Goal: Task Accomplishment & Management: Manage account settings

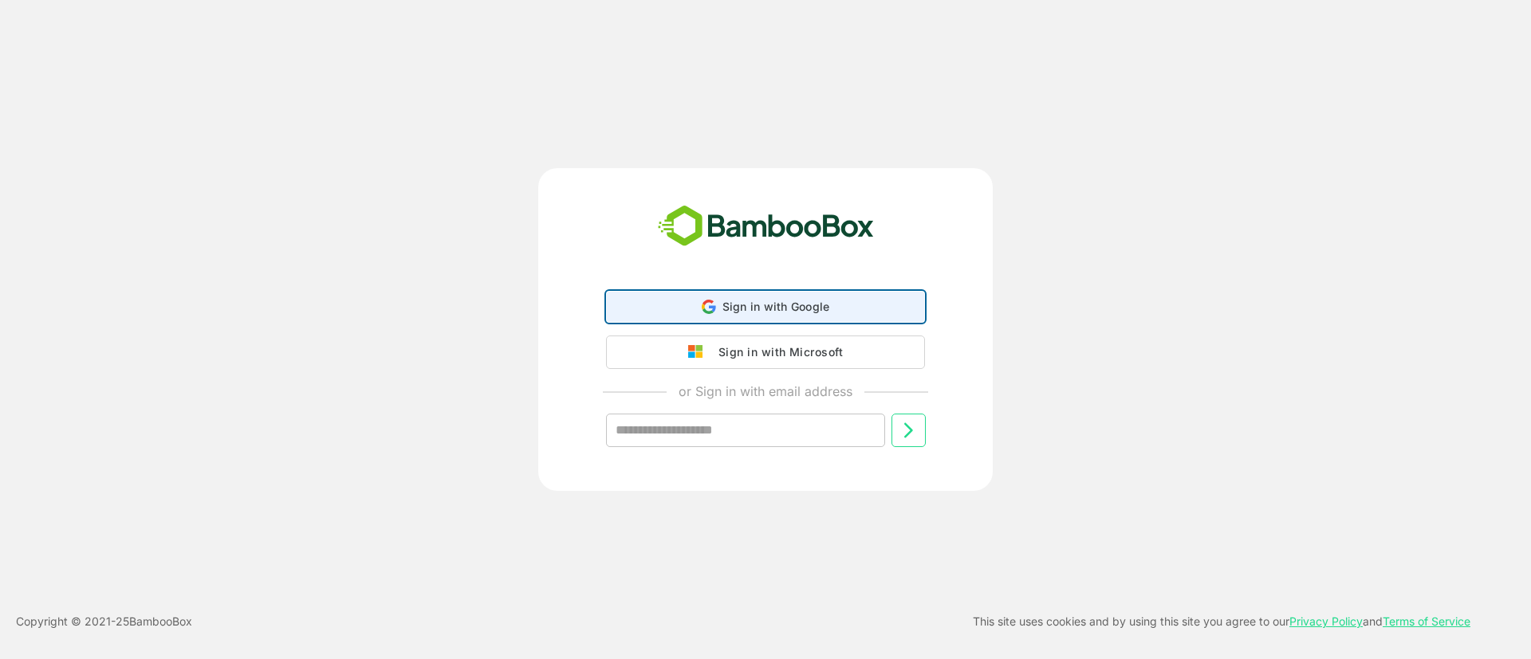
click at [793, 303] on span "Sign in with Google" at bounding box center [776, 307] width 108 height 14
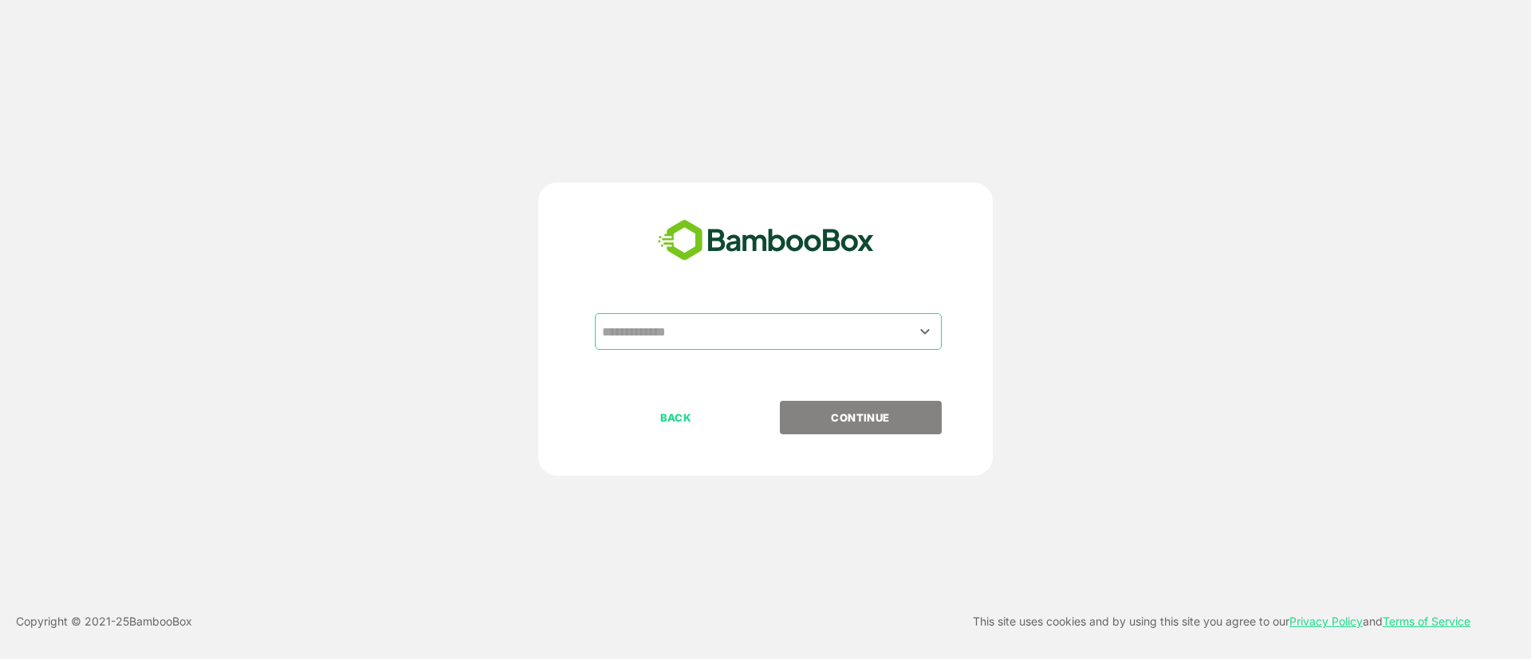
click at [870, 338] on input "text" at bounding box center [768, 332] width 340 height 30
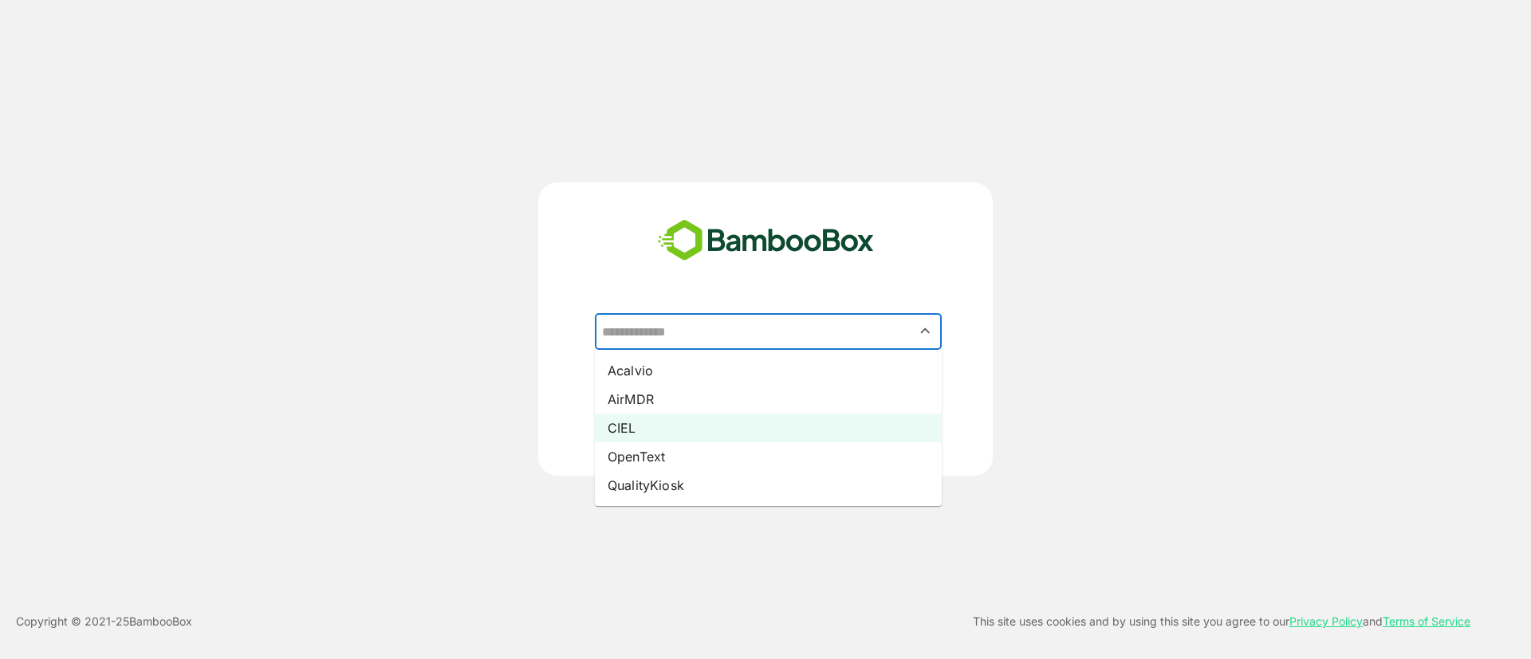
click at [647, 425] on li "CIEL" at bounding box center [768, 428] width 347 height 29
type input "****"
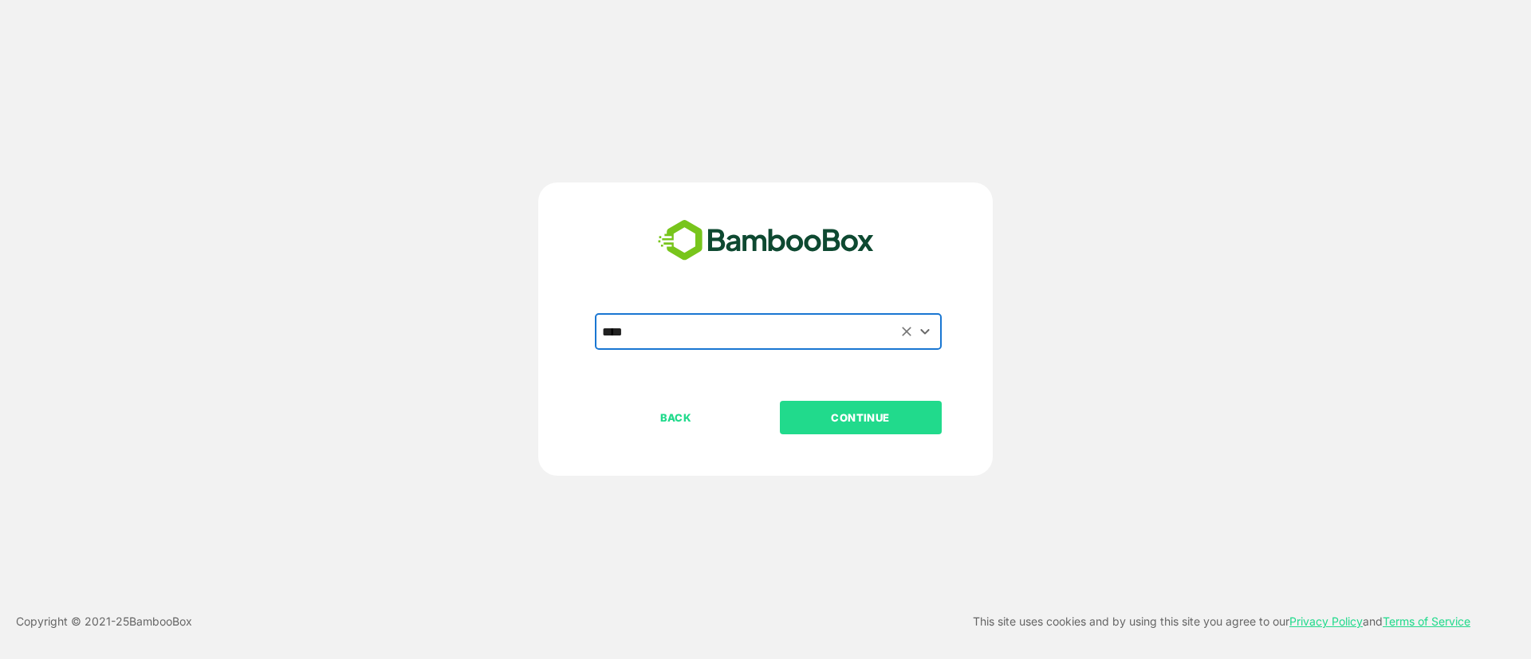
click at [880, 428] on button "CONTINUE" at bounding box center [861, 417] width 162 height 33
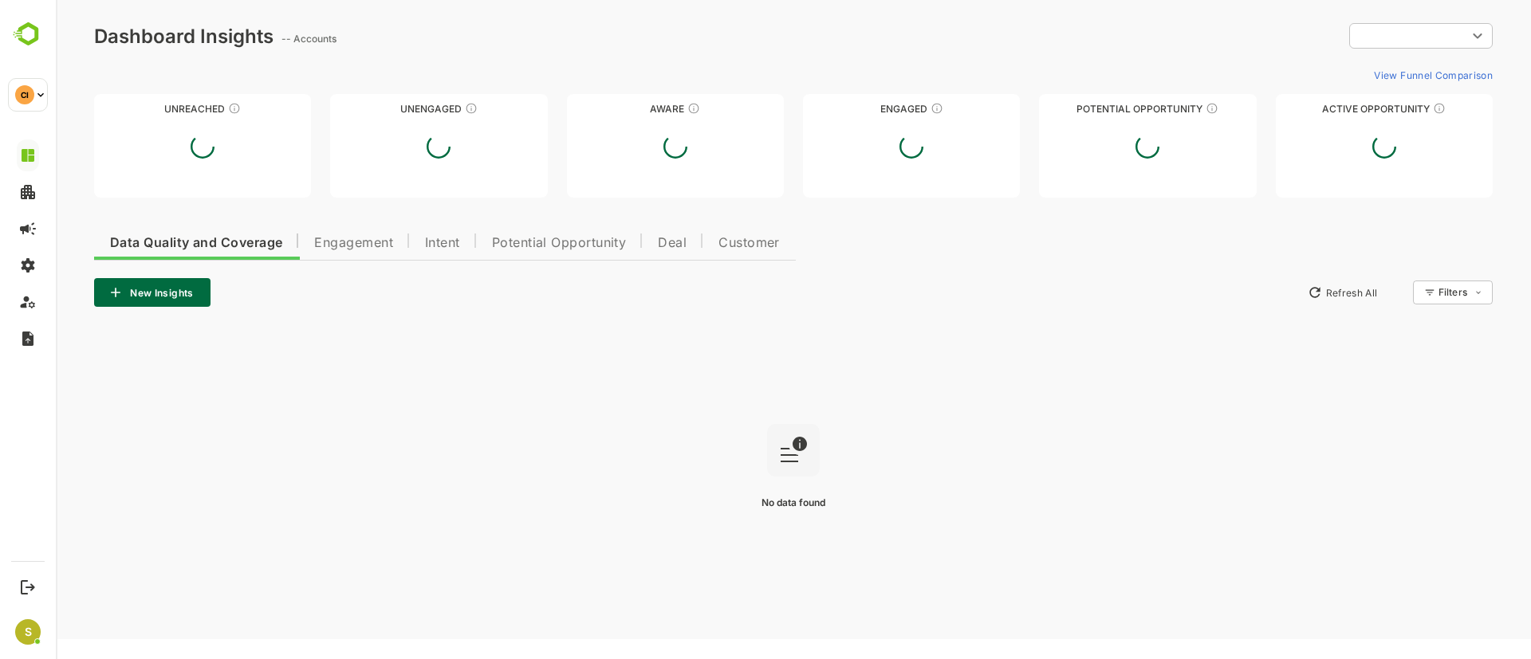
type input "**********"
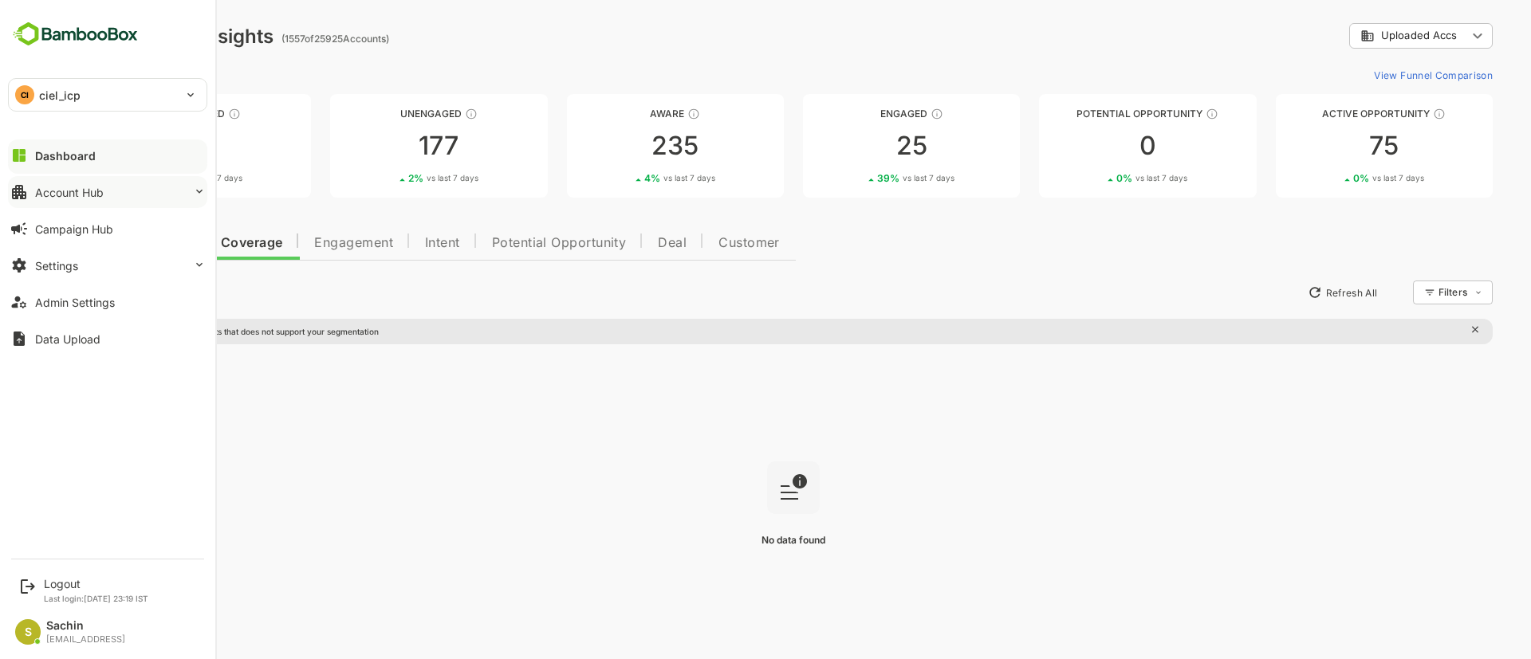
click at [112, 193] on button "Account Hub" at bounding box center [107, 192] width 199 height 32
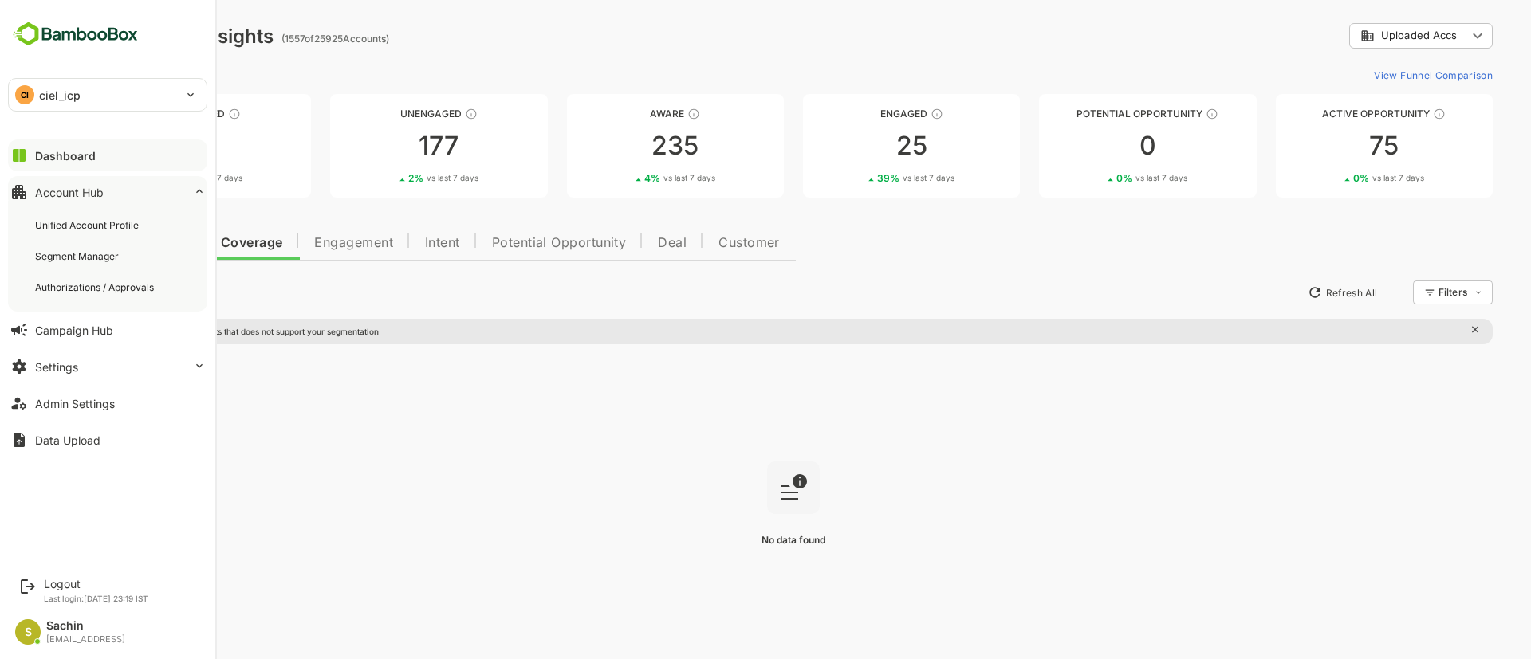
click at [85, 157] on div "Dashboard" at bounding box center [65, 156] width 61 height 14
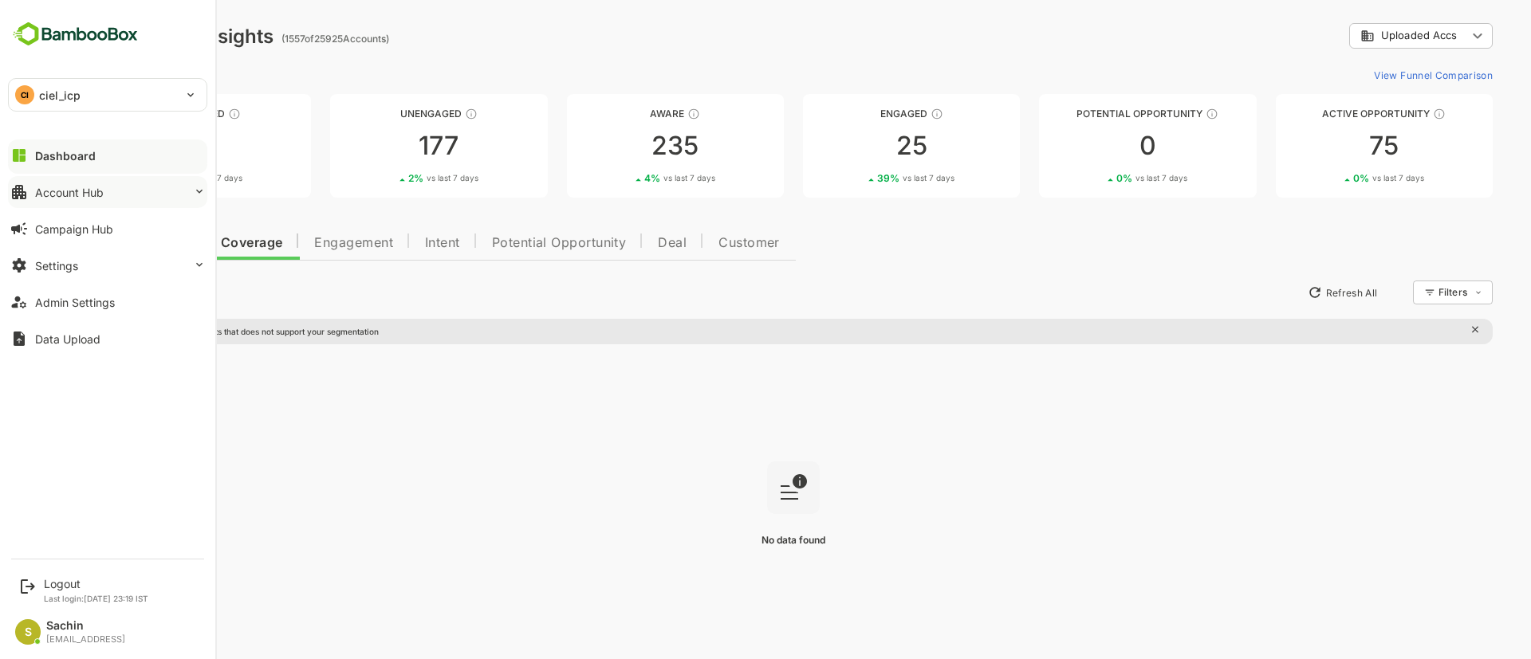
click at [171, 191] on button "Account Hub" at bounding box center [107, 192] width 199 height 32
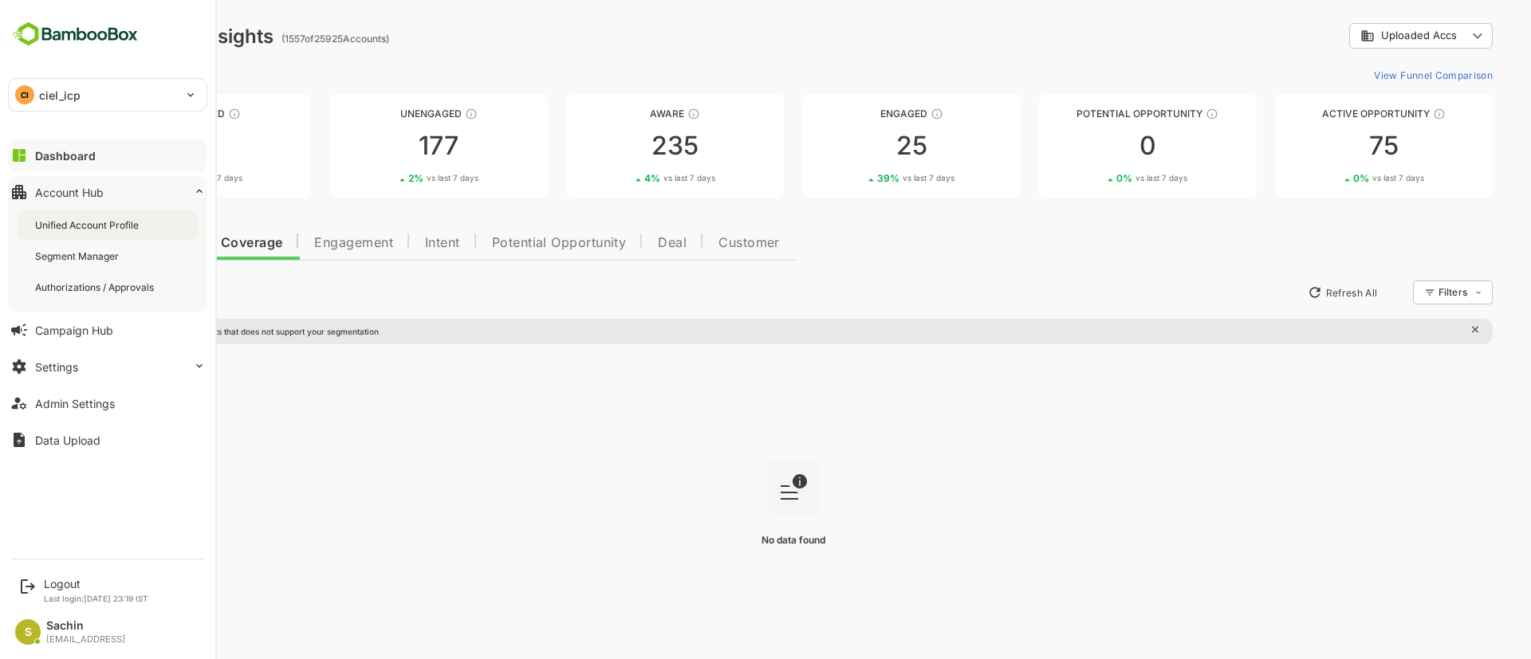
click at [126, 222] on div "Unified Account Profile" at bounding box center [88, 225] width 107 height 14
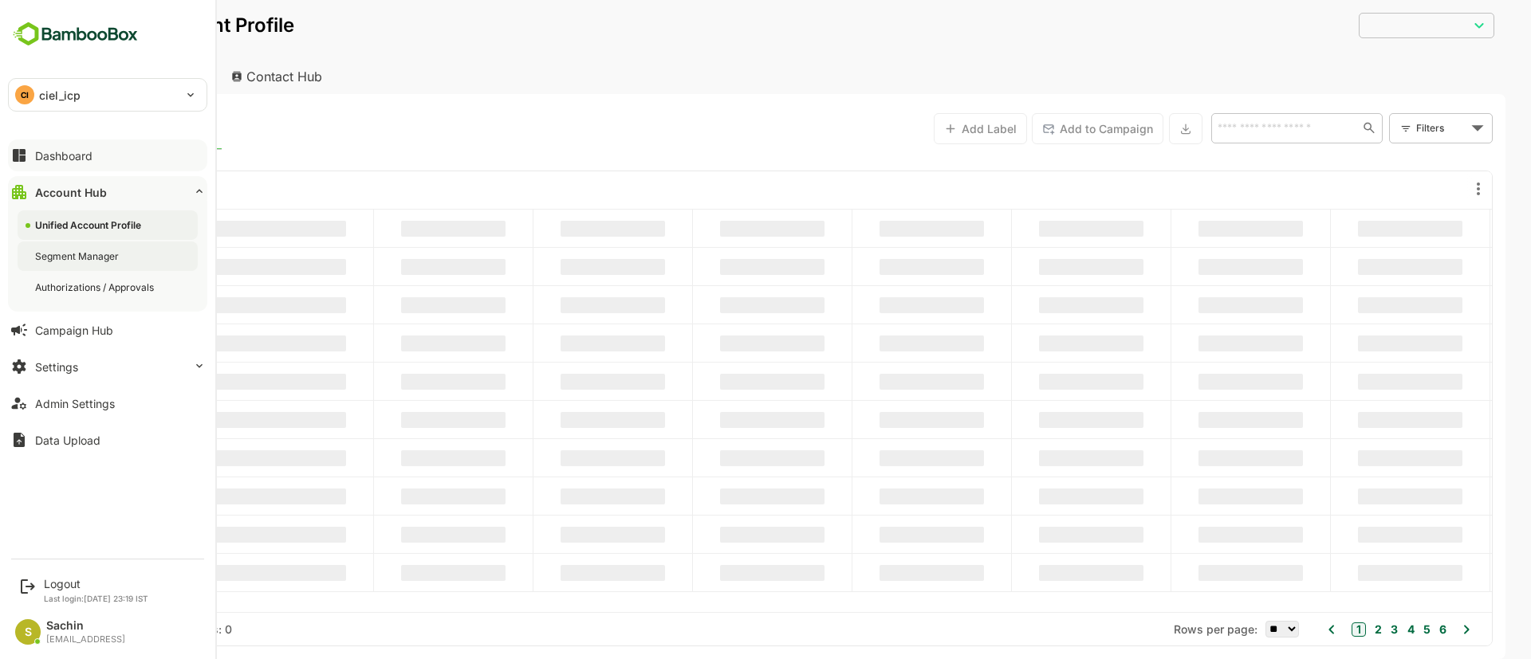
type input "**********"
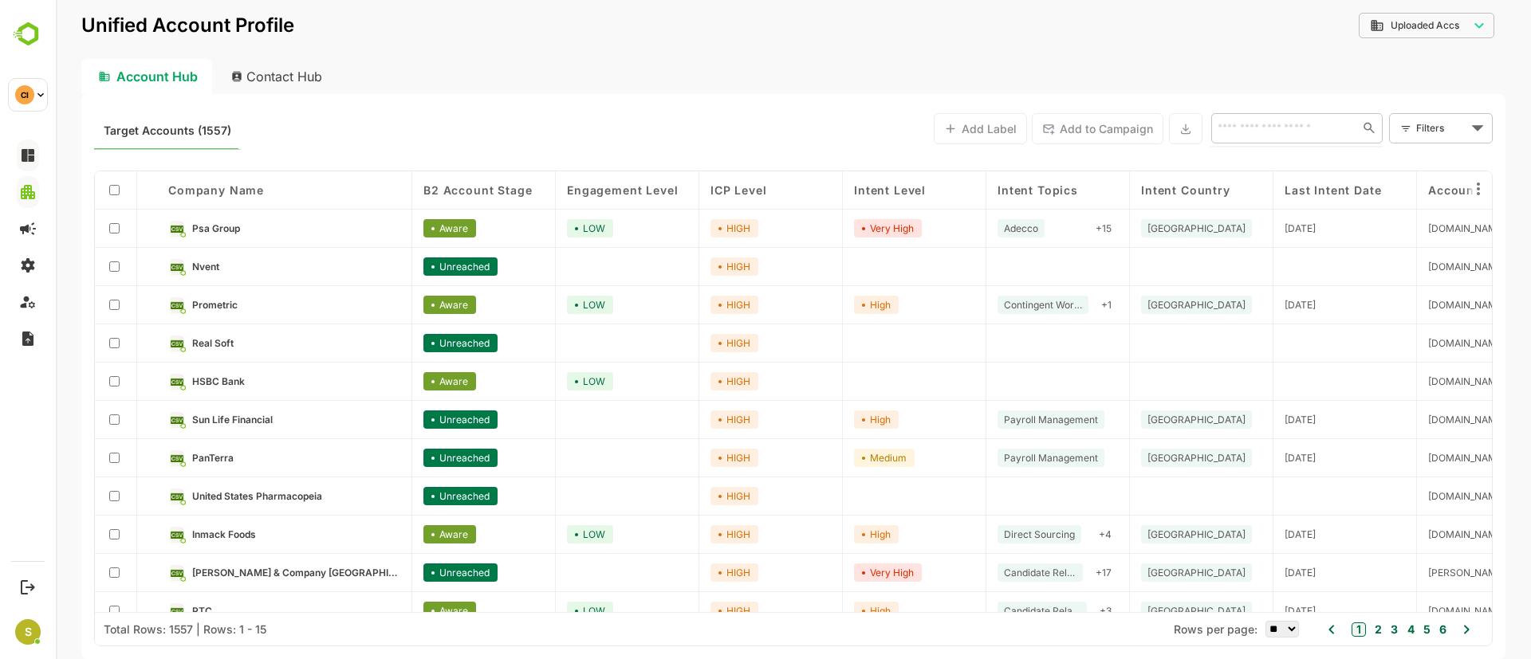
click at [1277, 128] on input "text" at bounding box center [1282, 127] width 138 height 19
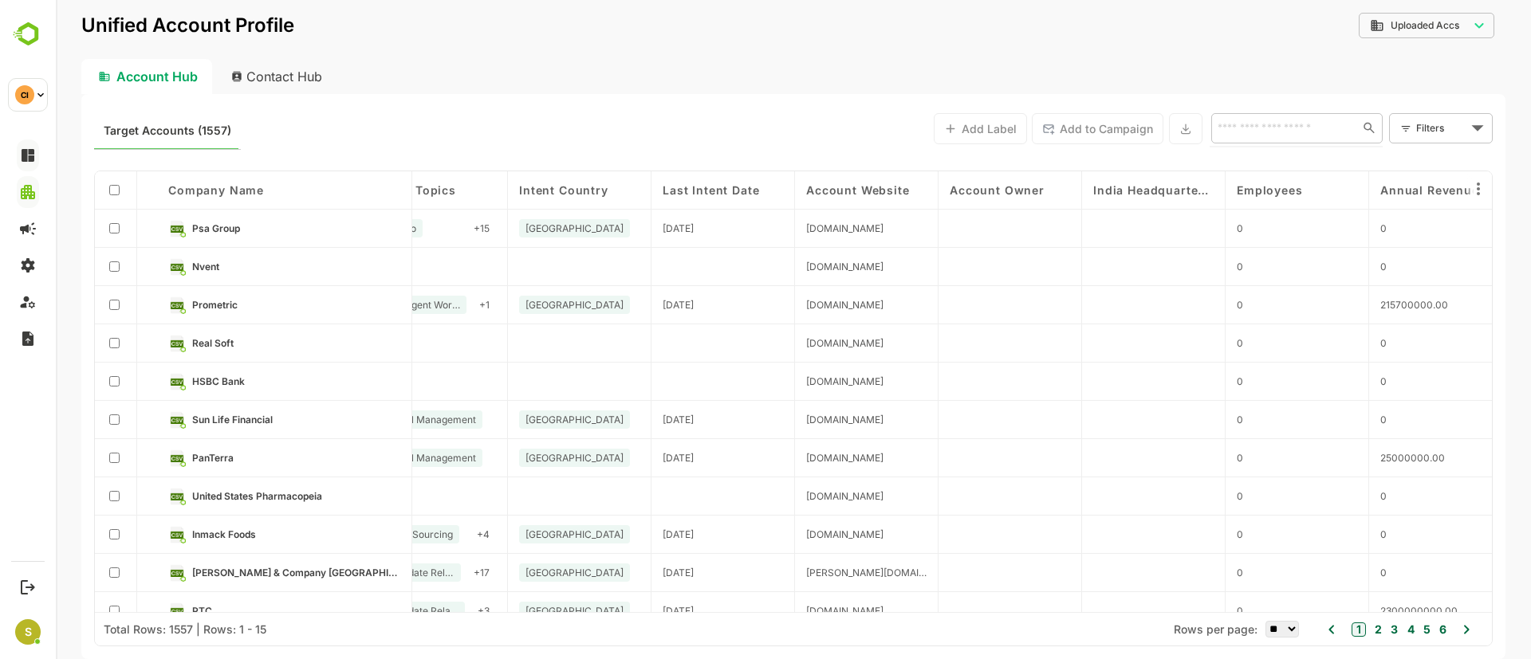
scroll to position [0, 724]
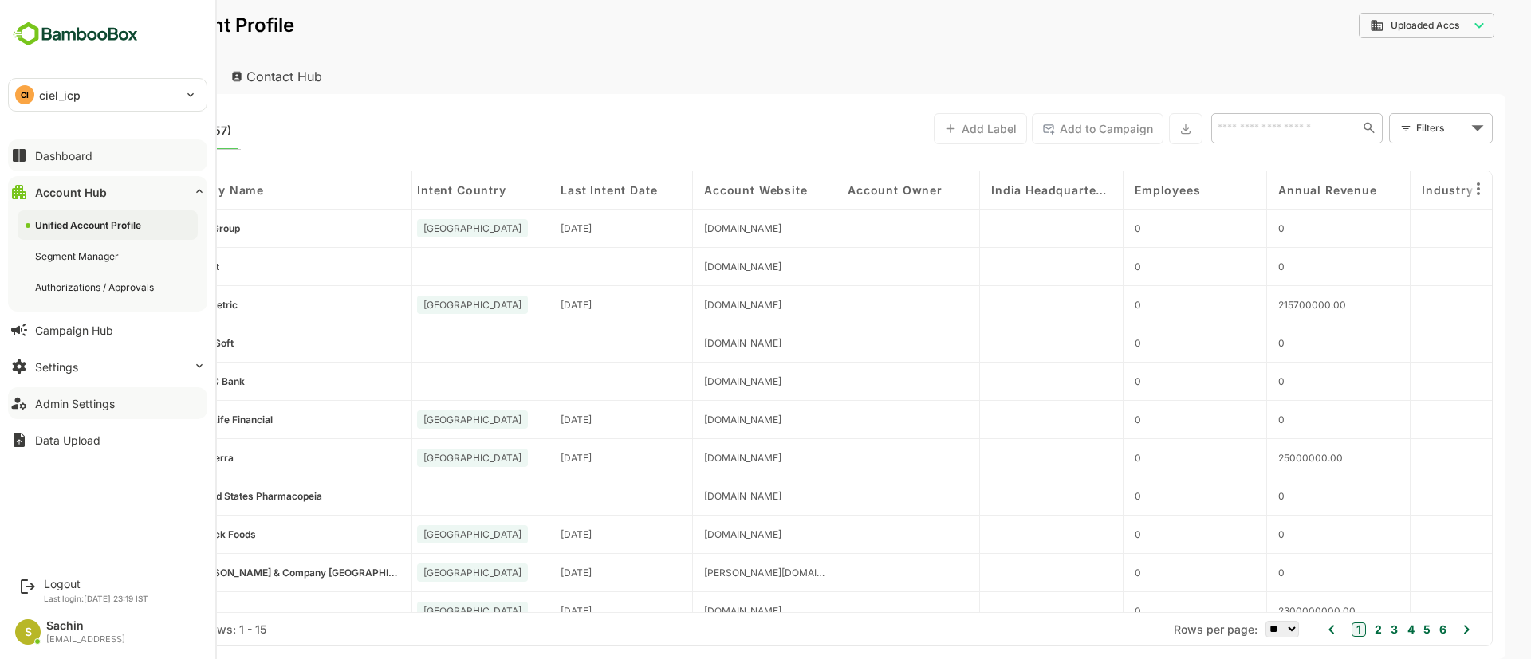
click at [83, 407] on div "Admin Settings" at bounding box center [75, 404] width 80 height 14
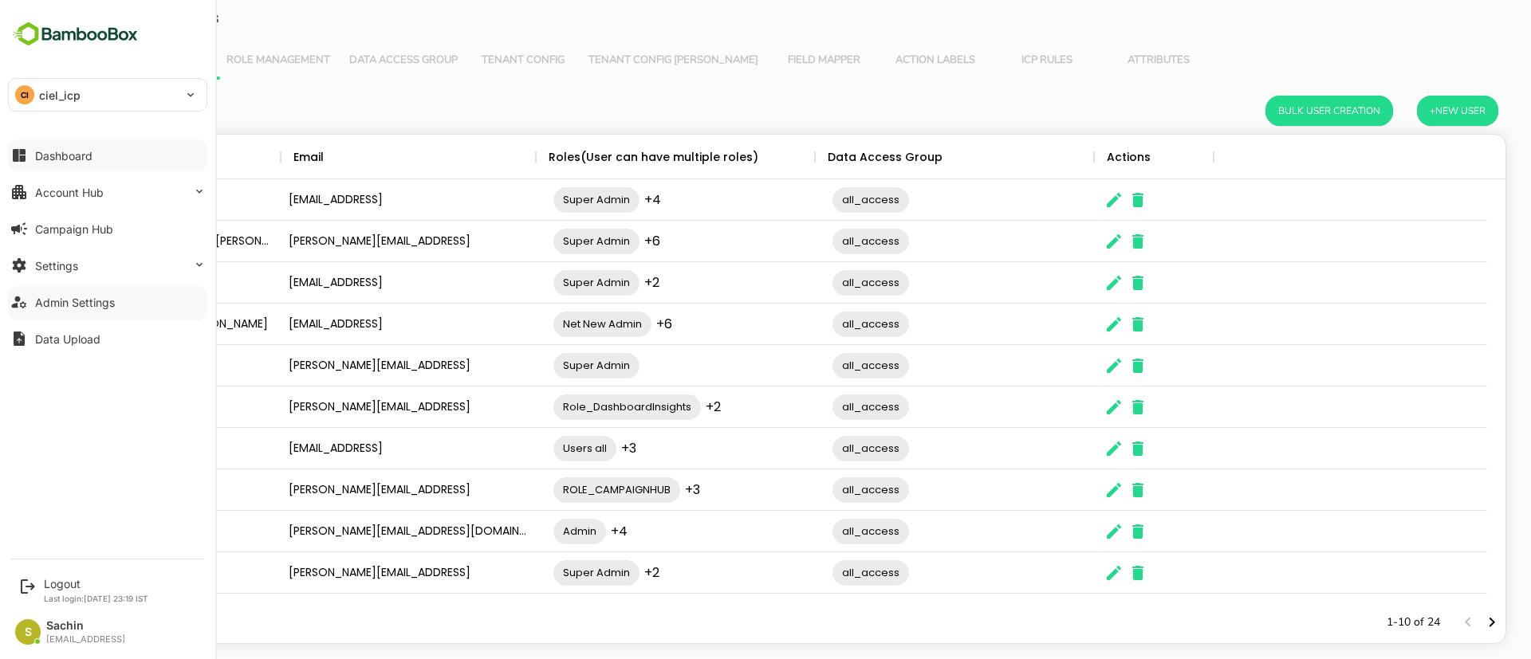
scroll to position [449, 1387]
click at [99, 260] on button "Settings" at bounding box center [107, 266] width 199 height 32
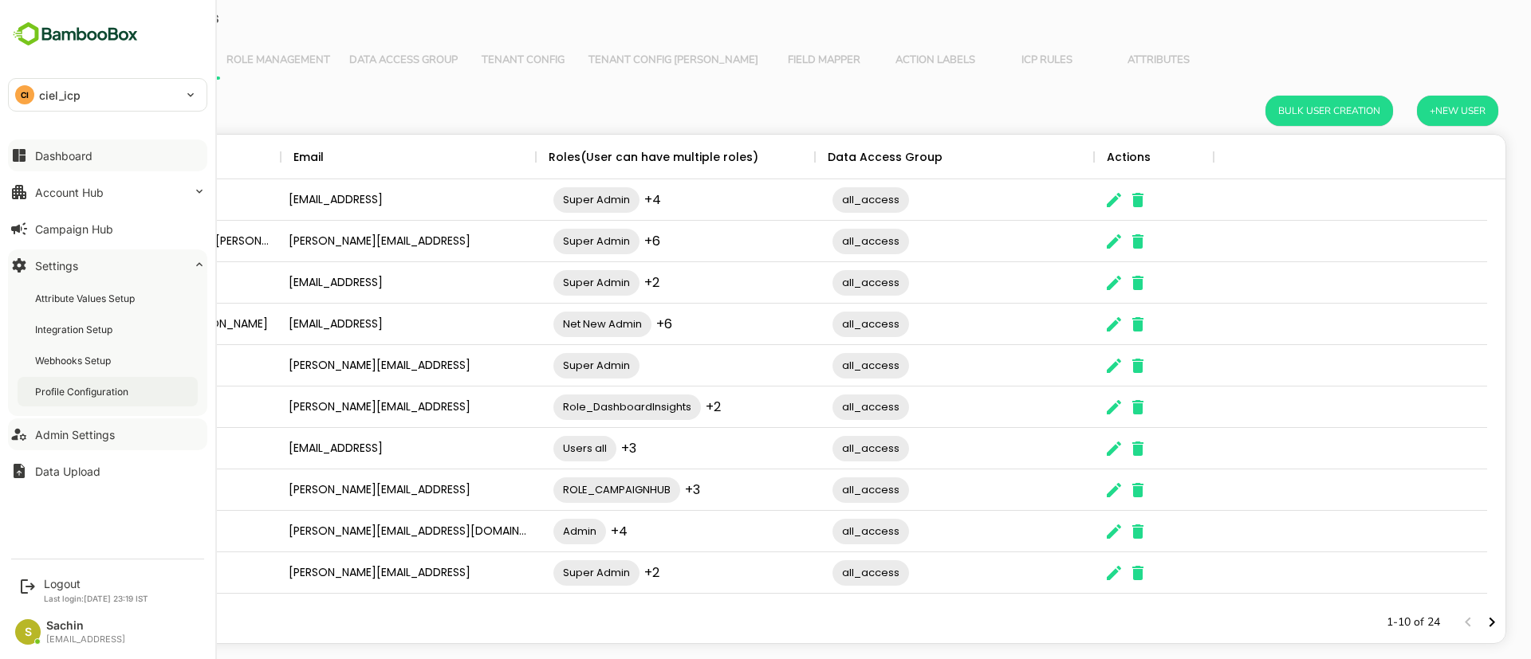
click at [97, 397] on div "Profile Configuration" at bounding box center [83, 392] width 96 height 14
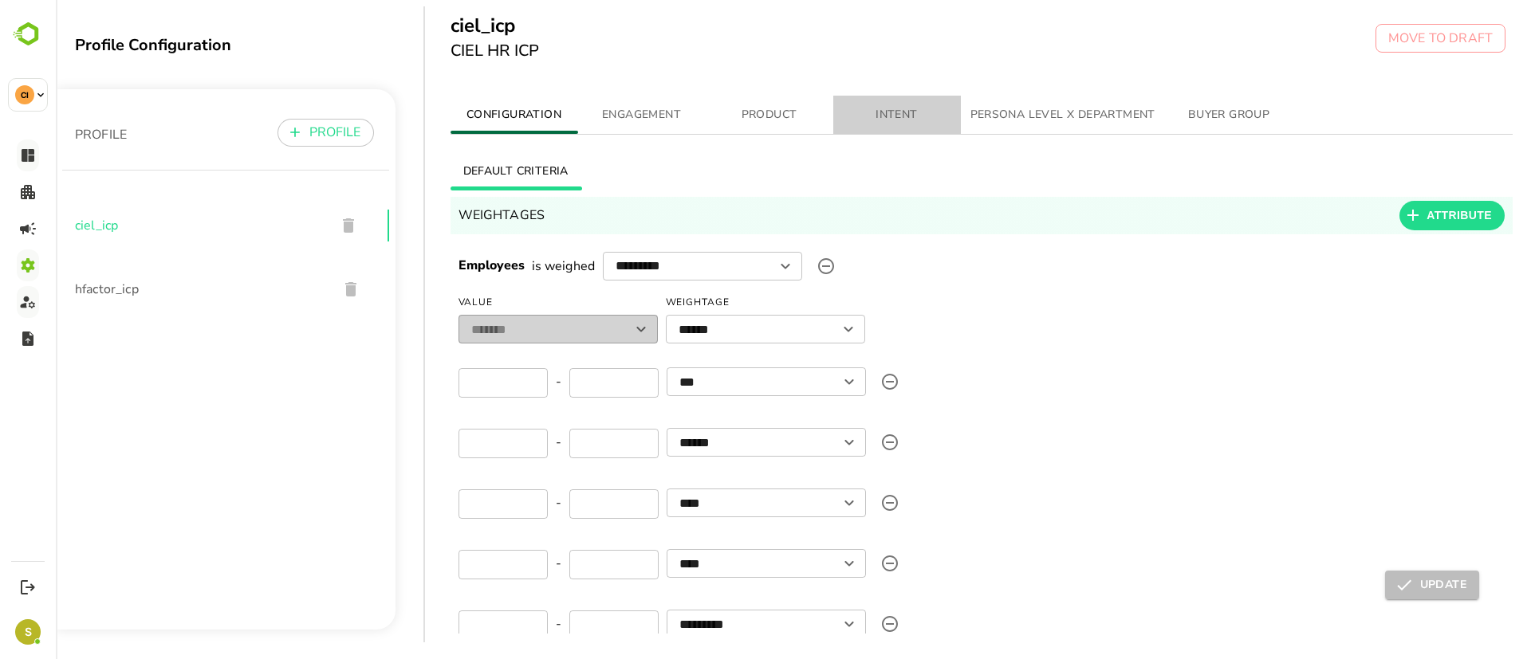
click at [910, 112] on span "INTENT" at bounding box center [897, 115] width 108 height 20
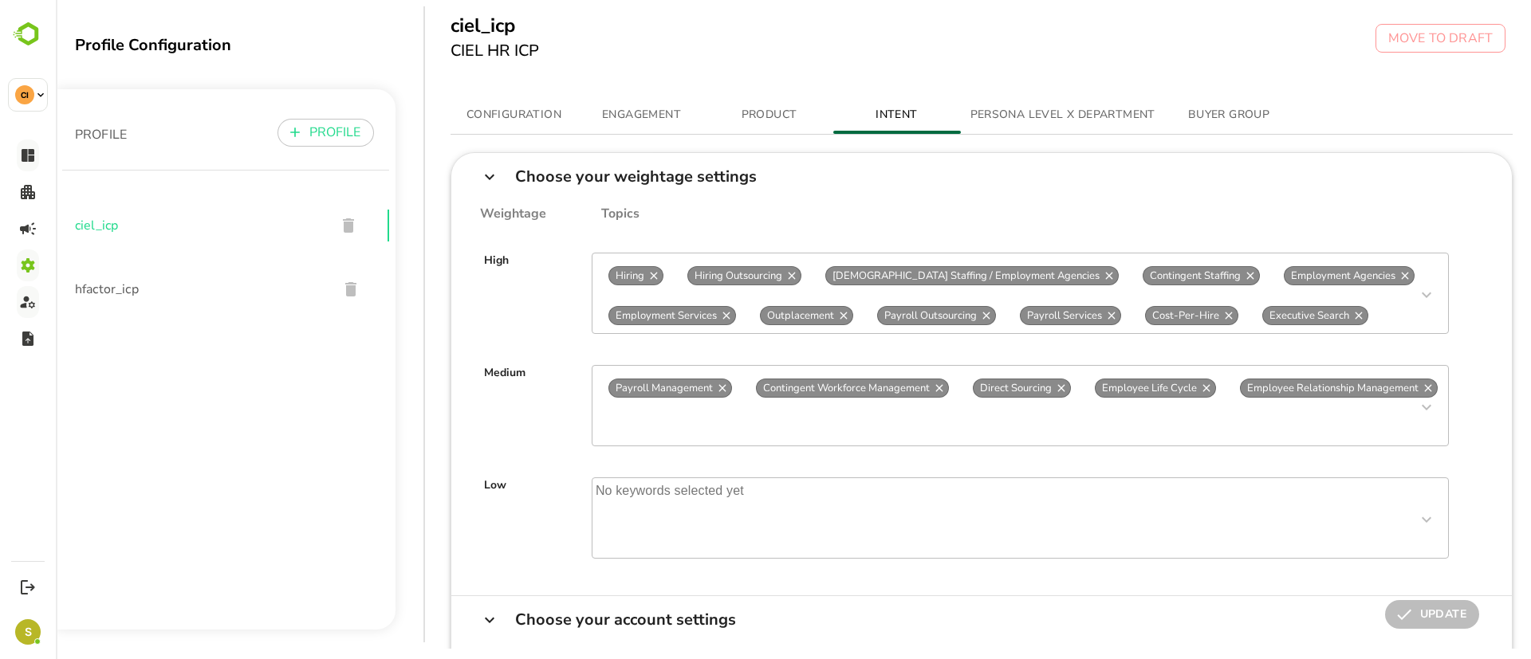
scroll to position [159, 0]
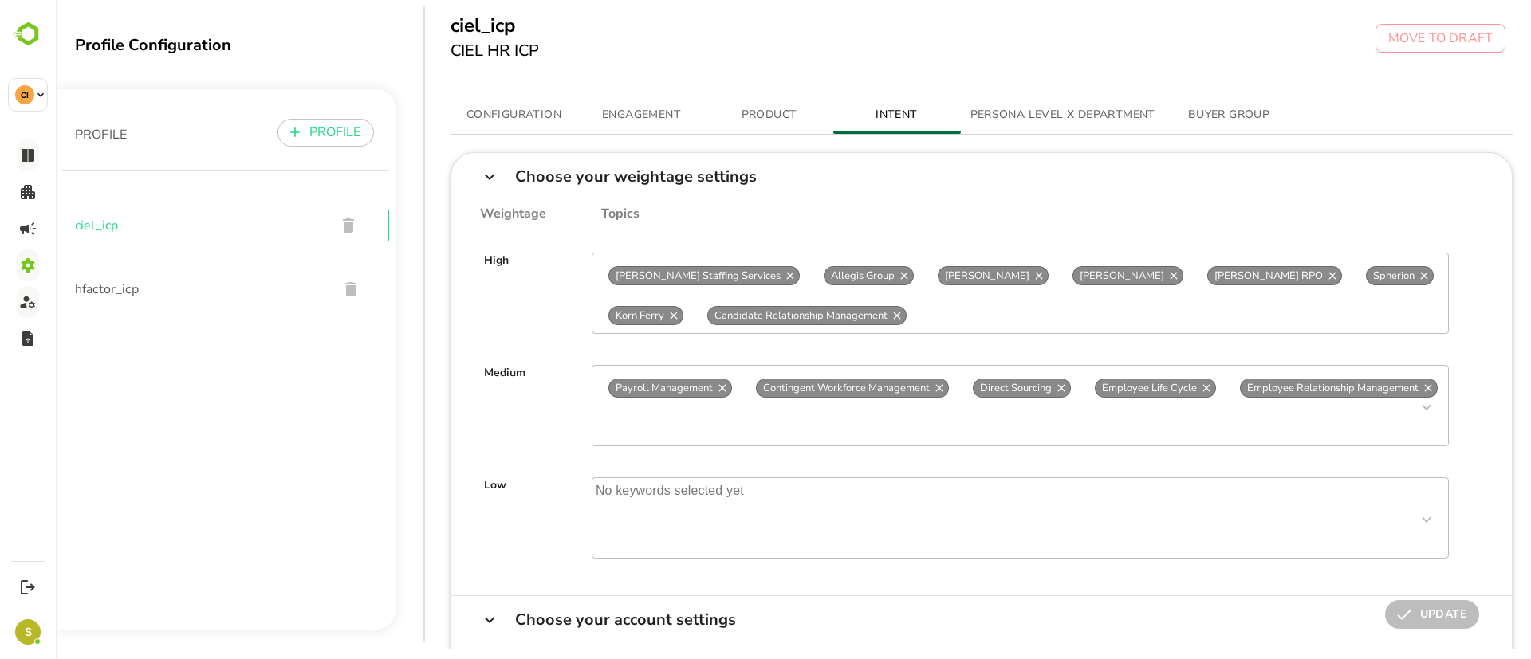
drag, startPoint x: 961, startPoint y: 321, endPoint x: 1009, endPoint y: 315, distance: 48.2
click at [1010, 321] on div "Hiring Hiring Outsourcing [DEMOGRAPHIC_DATA] Staffing / Employment Agencies [DE…" at bounding box center [1020, 293] width 857 height 81
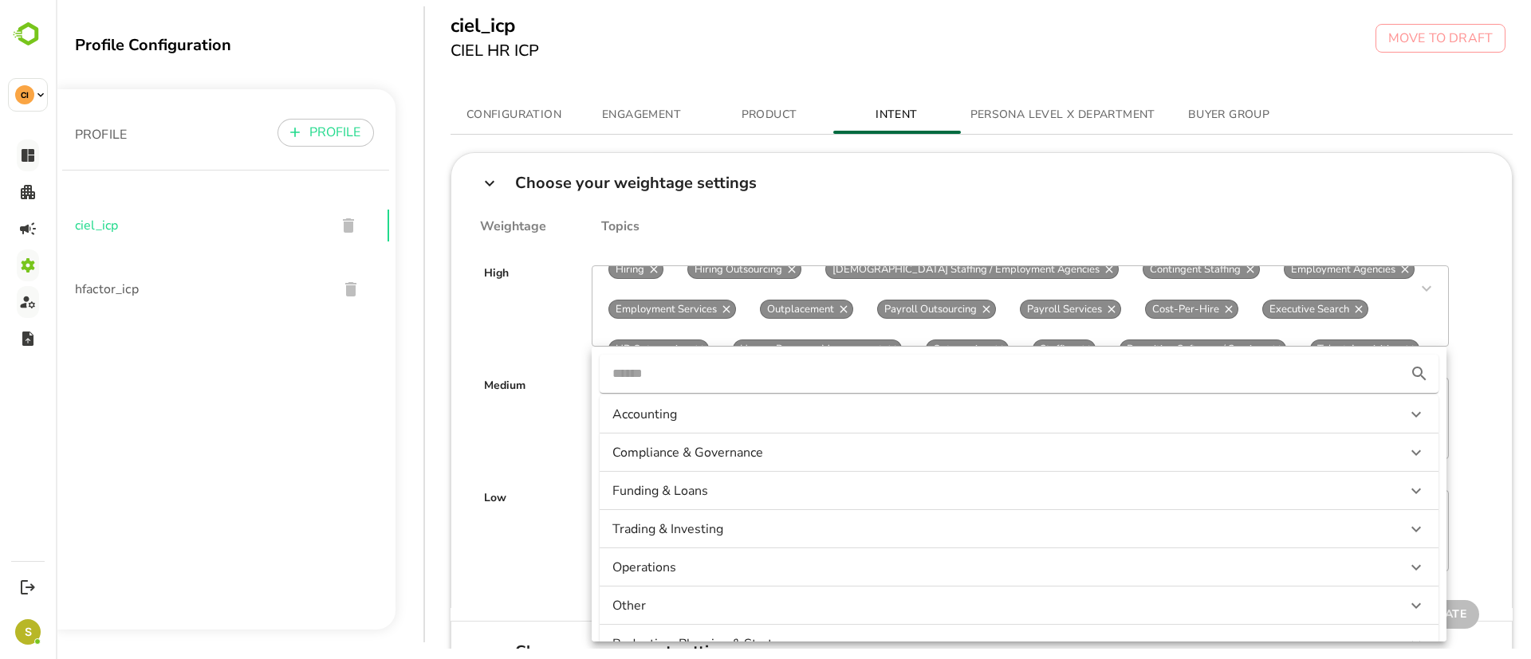
scroll to position [0, 0]
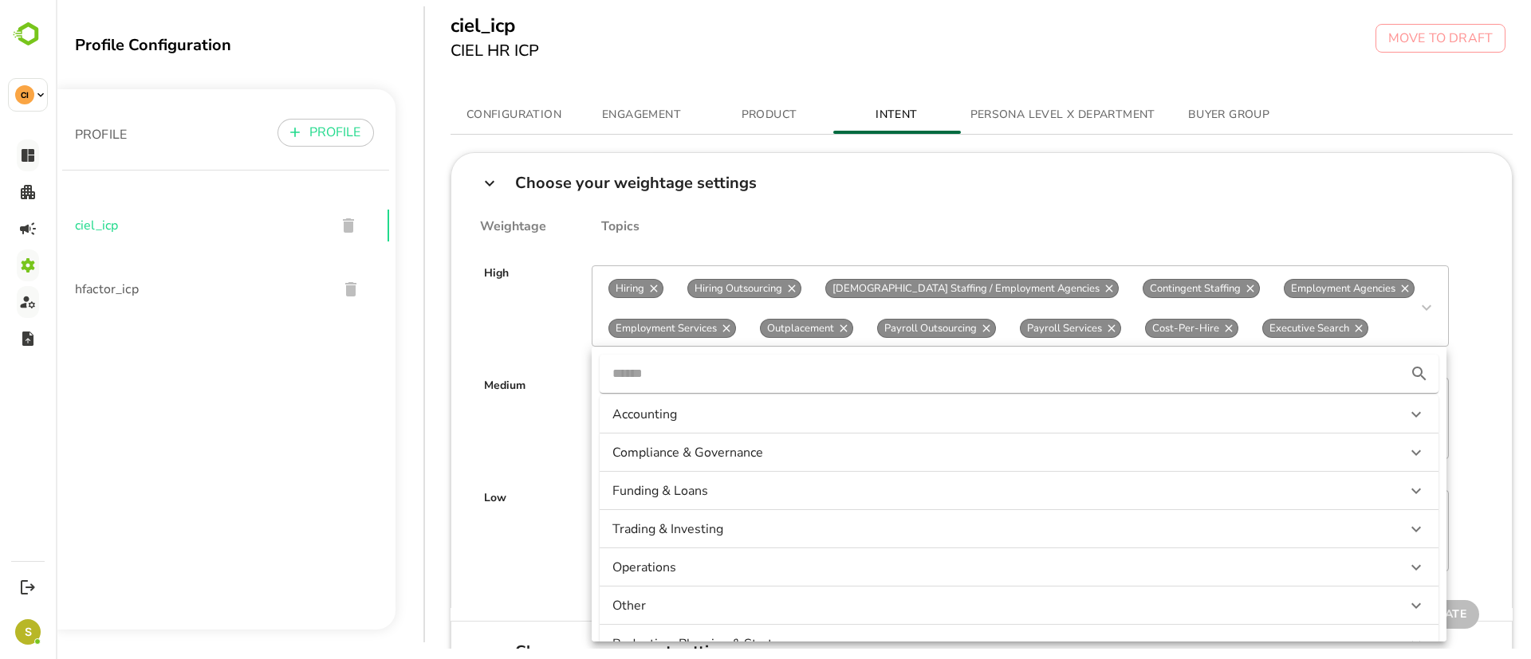
click at [1467, 340] on div "High Hiring Hiring Outsourcing [DEMOGRAPHIC_DATA] Staffing / Employment Agencie…" at bounding box center [982, 290] width 1036 height 112
click at [1460, 238] on div "High Hiring Hiring Outsourcing [DEMOGRAPHIC_DATA] Staffing / Employment Agencie…" at bounding box center [982, 290] width 1036 height 112
click at [1469, 227] on div "Weightage Topics" at bounding box center [982, 226] width 1036 height 15
